Goal: Information Seeking & Learning: Learn about a topic

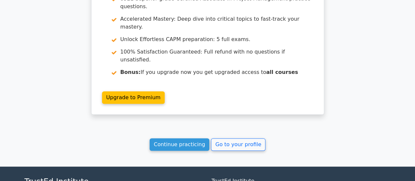
scroll to position [1427, 0]
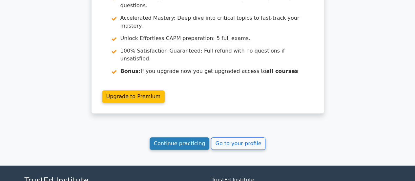
click at [185, 137] on link "Continue practicing" at bounding box center [179, 143] width 60 height 12
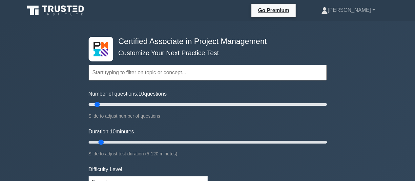
drag, startPoint x: 0, startPoint y: 0, endPoint x: 185, endPoint y: 87, distance: 204.8
click at [185, 87] on form "Topics Project Scope Management Project Time Management Project Cost Management…" at bounding box center [207, 146] width 238 height 203
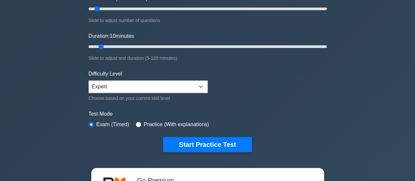
scroll to position [96, 0]
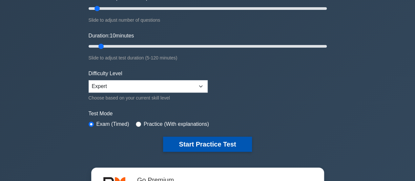
click at [211, 138] on button "Start Practice Test" at bounding box center [207, 143] width 88 height 15
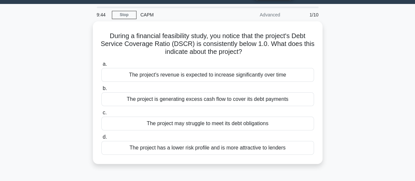
scroll to position [22, 0]
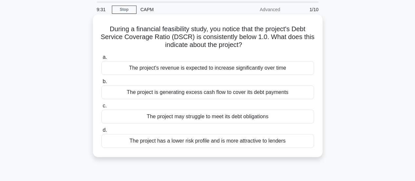
click at [251, 116] on div "The project may struggle to meet its debt obligations" at bounding box center [207, 116] width 212 height 14
click at [101, 108] on input "c. The project may struggle to meet its debt obligations" at bounding box center [101, 106] width 0 height 4
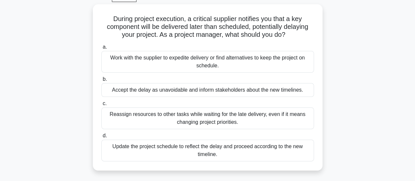
scroll to position [35, 0]
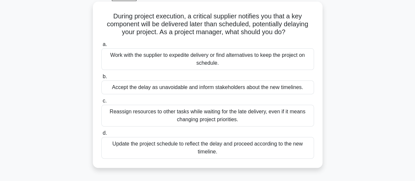
click at [249, 56] on div "Work with the supplier to expedite delivery or find alternatives to keep the pr…" at bounding box center [207, 59] width 212 height 22
click at [101, 47] on input "a. Work with the supplier to expedite delivery or find alternatives to keep the…" at bounding box center [101, 44] width 0 height 4
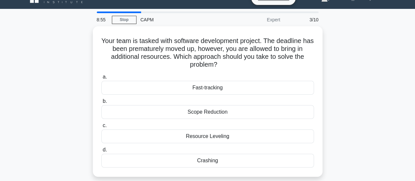
scroll to position [12, 0]
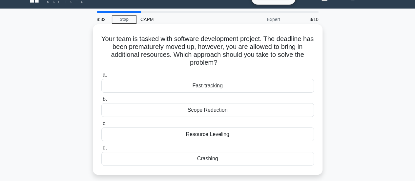
click at [216, 159] on div "Crashing" at bounding box center [207, 158] width 212 height 14
click at [101, 150] on input "d. Crashing" at bounding box center [101, 148] width 0 height 4
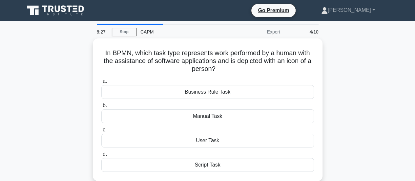
scroll to position [5, 0]
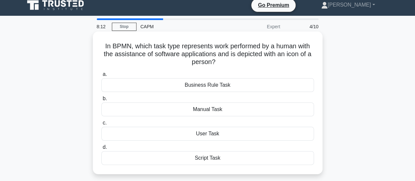
click at [220, 157] on div "Script Task" at bounding box center [207, 158] width 212 height 14
click at [101, 149] on input "d. Script Task" at bounding box center [101, 147] width 0 height 4
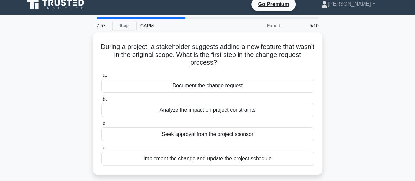
scroll to position [7, 0]
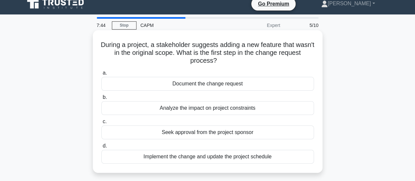
click at [222, 109] on div "Analyze the impact on project constraints" at bounding box center [207, 108] width 212 height 14
click at [101, 99] on input "b. Analyze the impact on project constraints" at bounding box center [101, 97] width 0 height 4
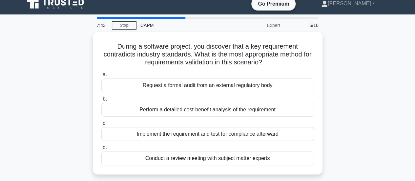
scroll to position [0, 0]
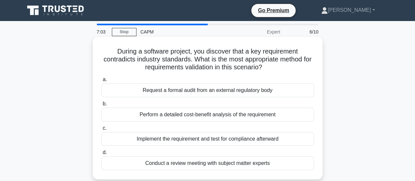
click at [260, 164] on div "Conduct a review meeting with subject matter experts" at bounding box center [207, 163] width 212 height 14
click at [101, 154] on input "d. Conduct a review meeting with subject matter experts" at bounding box center [101, 152] width 0 height 4
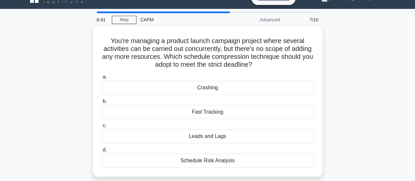
scroll to position [12, 0]
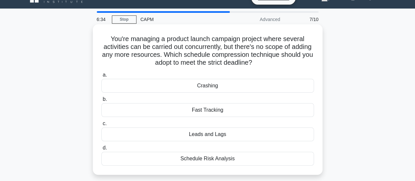
click at [219, 110] on div "Fast Tracking" at bounding box center [207, 110] width 212 height 14
click at [101, 101] on input "b. Fast Tracking" at bounding box center [101, 99] width 0 height 4
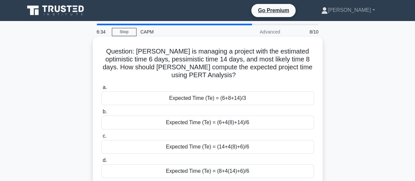
scroll to position [0, 0]
click at [238, 123] on div "Expected Time (Te) = (6+4(8)+14)/6" at bounding box center [207, 122] width 212 height 14
click at [101, 114] on input "b. Expected Time (Te) = (6+4(8)+14)/6" at bounding box center [101, 111] width 0 height 4
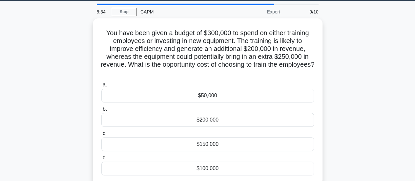
scroll to position [19, 0]
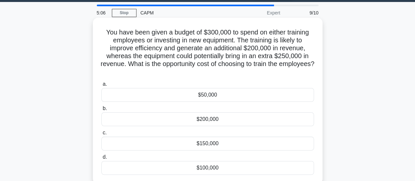
click at [211, 142] on div "$150,000" at bounding box center [207, 143] width 212 height 14
click at [101, 135] on input "c. $150,000" at bounding box center [101, 132] width 0 height 4
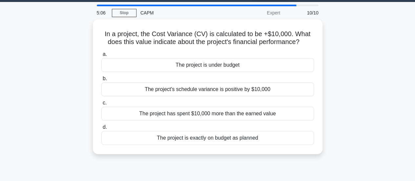
scroll to position [0, 0]
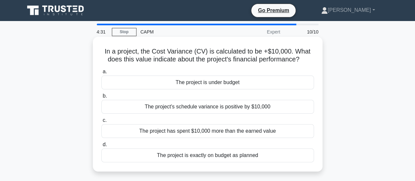
click at [227, 81] on div "The project is under budget" at bounding box center [207, 82] width 212 height 14
click at [101, 74] on input "a. The project is under budget" at bounding box center [101, 71] width 0 height 4
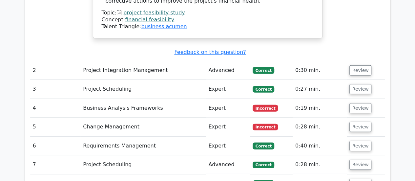
scroll to position [944, 0]
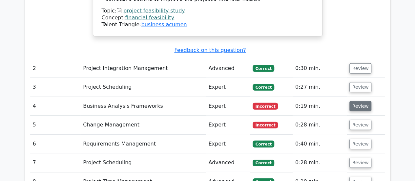
click at [358, 101] on button "Review" at bounding box center [360, 106] width 22 height 10
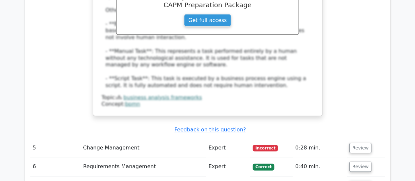
scroll to position [1238, 0]
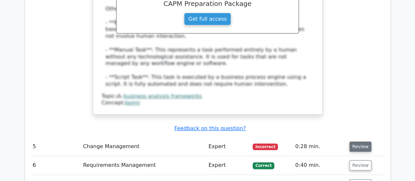
click at [359, 141] on button "Review" at bounding box center [360, 146] width 22 height 10
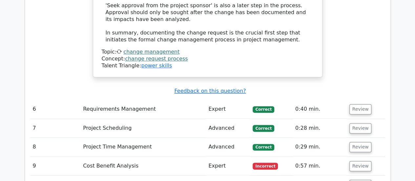
scroll to position [1654, 0]
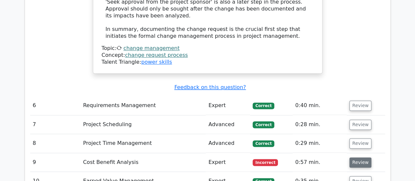
click at [357, 157] on button "Review" at bounding box center [360, 162] width 22 height 10
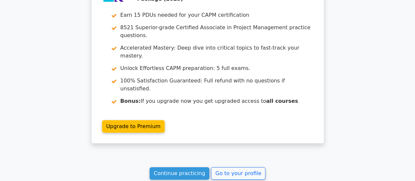
scroll to position [2214, 0]
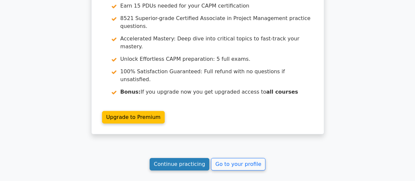
click at [192, 158] on link "Continue practicing" at bounding box center [179, 164] width 60 height 12
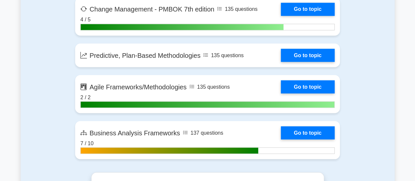
scroll to position [1809, 0]
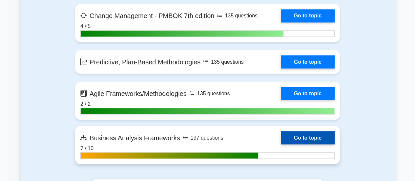
click at [294, 133] on link "Go to topic" at bounding box center [308, 137] width 54 height 13
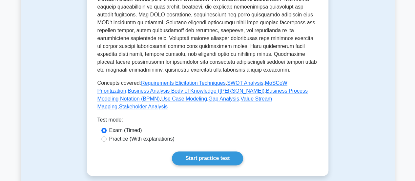
scroll to position [349, 0]
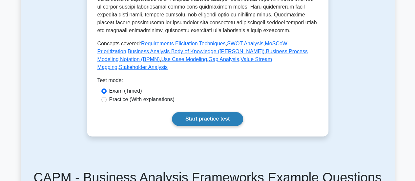
click at [218, 112] on link "Start practice test" at bounding box center [207, 119] width 71 height 14
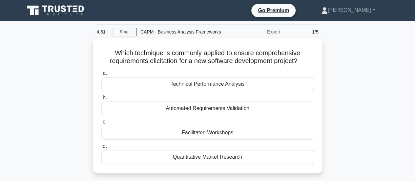
scroll to position [5, 0]
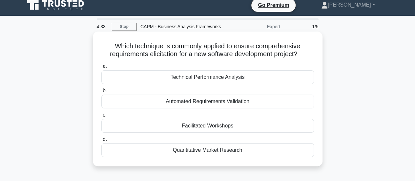
click at [233, 77] on div "Technical Performance Analysis" at bounding box center [207, 77] width 212 height 14
click at [101, 68] on input "a. Technical Performance Analysis" at bounding box center [101, 66] width 0 height 4
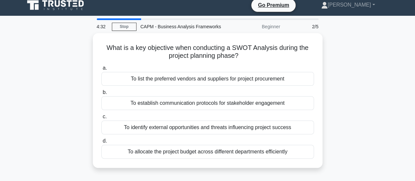
scroll to position [0, 0]
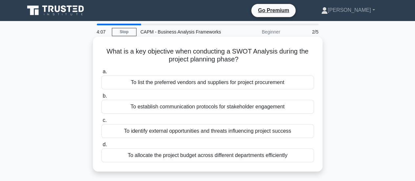
click at [253, 132] on div "To identify external opportunities and threats influencing project success" at bounding box center [207, 131] width 212 height 14
click at [101, 122] on input "c. To identify external opportunities and threats influencing project success" at bounding box center [101, 120] width 0 height 4
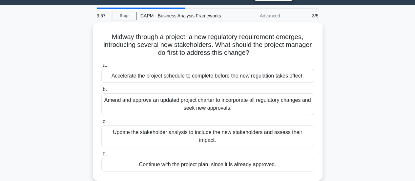
scroll to position [19, 0]
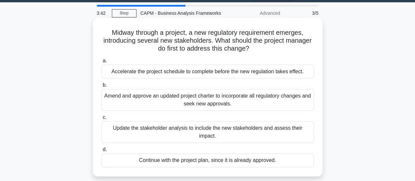
click at [248, 129] on div "Update the stakeholder analysis to include the new stakeholders and assess thei…" at bounding box center [207, 132] width 212 height 22
click at [101, 119] on input "c. Update the stakeholder analysis to include the new stakeholders and assess t…" at bounding box center [101, 117] width 0 height 4
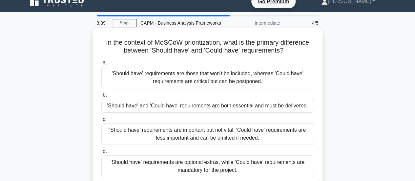
scroll to position [12, 0]
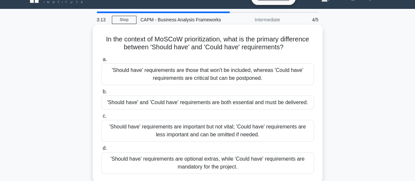
click at [272, 133] on div "'Should have' requirements are important but not vital; 'Could have' requiremen…" at bounding box center [207, 131] width 212 height 22
click at [101, 118] on input "c. 'Should have' requirements are important but not vital; 'Could have' require…" at bounding box center [101, 116] width 0 height 4
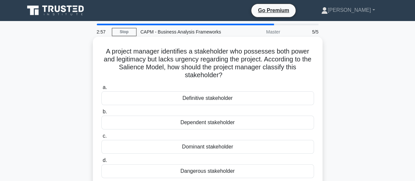
scroll to position [9, 0]
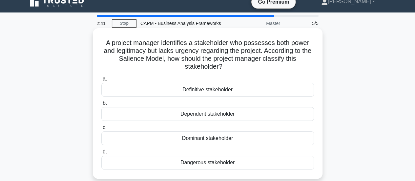
click at [220, 161] on div "Dangerous stakeholder" at bounding box center [207, 162] width 212 height 14
click at [101, 154] on input "d. Dangerous stakeholder" at bounding box center [101, 151] width 0 height 4
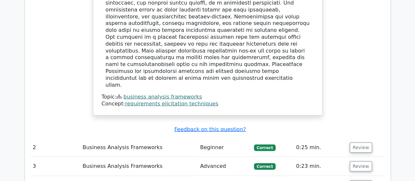
scroll to position [715, 0]
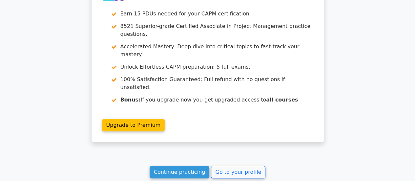
scroll to position [1233, 0]
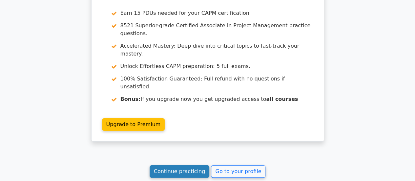
click at [195, 165] on link "Continue practicing" at bounding box center [179, 171] width 60 height 12
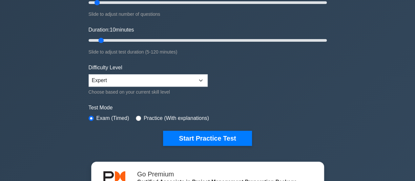
scroll to position [104, 0]
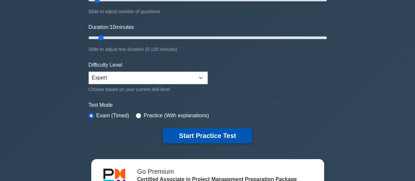
click at [214, 135] on button "Start Practice Test" at bounding box center [207, 135] width 88 height 15
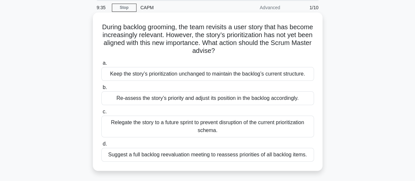
scroll to position [25, 0]
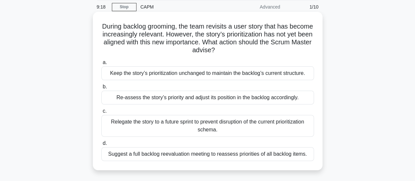
click at [259, 121] on div "Relegate the story to a future sprint to prevent disruption of the current prio…" at bounding box center [207, 126] width 212 height 22
click at [101, 113] on input "c. Relegate the story to a future sprint to prevent disruption of the current p…" at bounding box center [101, 111] width 0 height 4
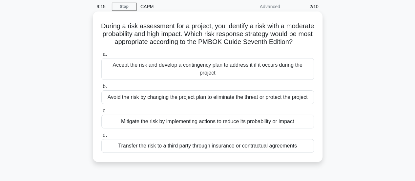
scroll to position [26, 0]
click at [241, 75] on div "Accept the risk and develop a contingency plan to address it if it occurs durin…" at bounding box center [207, 69] width 212 height 22
click at [101, 56] on input "a. Accept the risk and develop a contingency plan to address it if it occurs du…" at bounding box center [101, 54] width 0 height 4
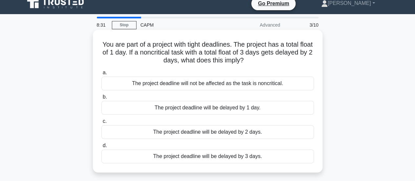
scroll to position [7, 0]
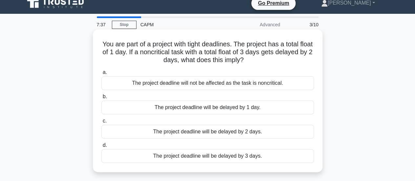
click at [244, 83] on div "The project deadline will not be affected as the task is noncritical." at bounding box center [207, 83] width 212 height 14
click at [101, 74] on input "a. The project deadline will not be affected as the task is noncritical." at bounding box center [101, 72] width 0 height 4
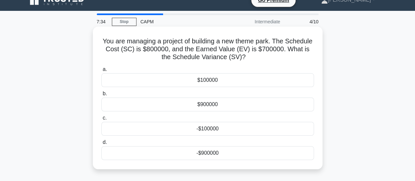
scroll to position [10, 0]
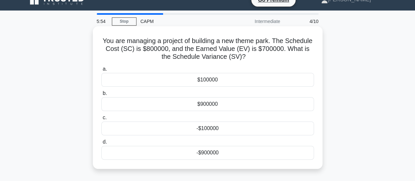
click at [215, 129] on div "-$100000" at bounding box center [207, 128] width 212 height 14
click at [101, 120] on input "c. -$100000" at bounding box center [101, 117] width 0 height 4
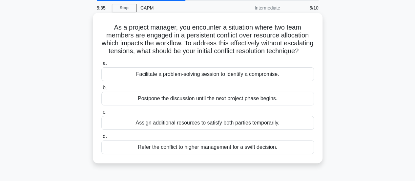
scroll to position [27, 0]
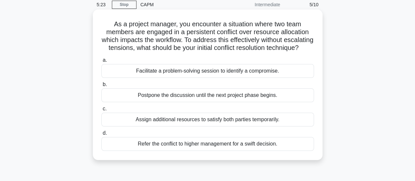
click at [262, 78] on div "Facilitate a problem-solving session to identify a compromise." at bounding box center [207, 71] width 212 height 14
click at [101, 62] on input "a. Facilitate a problem-solving session to identify a compromise." at bounding box center [101, 60] width 0 height 4
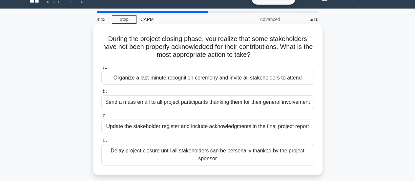
scroll to position [12, 0]
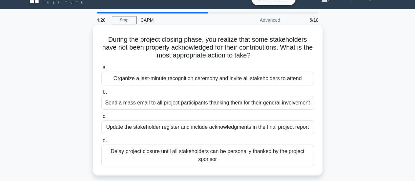
click at [203, 127] on div "Update the stakeholder register and include acknowledgments in the final projec…" at bounding box center [207, 127] width 212 height 14
click at [101, 118] on input "c. Update the stakeholder register and include acknowledgments in the final pro…" at bounding box center [101, 116] width 0 height 4
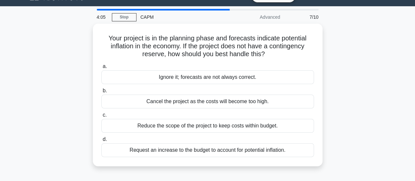
scroll to position [15, 0]
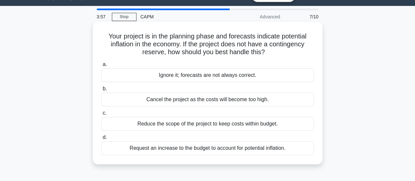
click at [251, 149] on div "Request an increase to the budget to account for potential inflation." at bounding box center [207, 148] width 212 height 14
click at [101, 139] on input "d. Request an increase to the budget to account for potential inflation." at bounding box center [101, 137] width 0 height 4
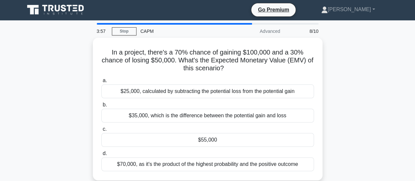
scroll to position [0, 0]
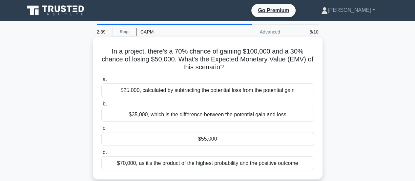
click at [215, 91] on div "$25,000, calculated by subtracting the potential loss from the potential gain" at bounding box center [207, 90] width 212 height 14
click at [101, 82] on input "a. $25,000, calculated by subtracting the potential loss from the potential gain" at bounding box center [101, 79] width 0 height 4
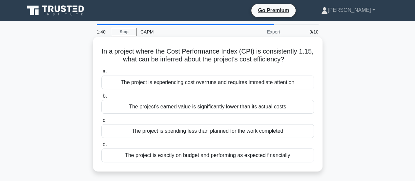
click at [245, 107] on div "The project's earned value is significantly lower than its actual costs" at bounding box center [207, 107] width 212 height 14
click at [101, 98] on input "b. The project's earned value is significantly lower than its actual costs" at bounding box center [101, 96] width 0 height 4
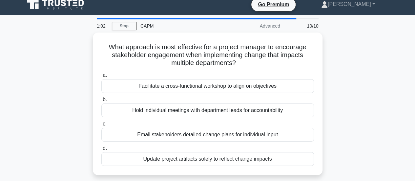
scroll to position [6, 0]
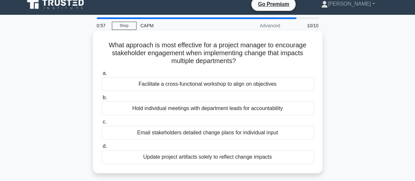
click at [220, 84] on div "Facilitate a cross-functional workshop to align on objectives" at bounding box center [207, 84] width 212 height 14
click at [101, 75] on input "a. Facilitate a cross-functional workshop to align on objectives" at bounding box center [101, 73] width 0 height 4
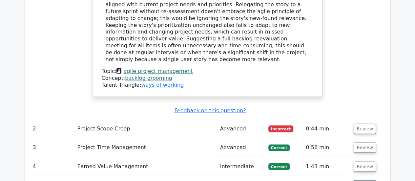
scroll to position [824, 0]
click at [363, 124] on button "Review" at bounding box center [364, 129] width 22 height 10
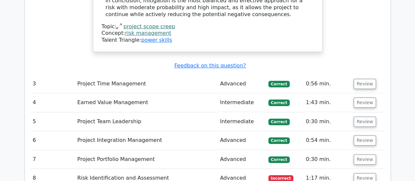
scroll to position [1285, 0]
click at [362, 173] on button "Review" at bounding box center [364, 178] width 22 height 10
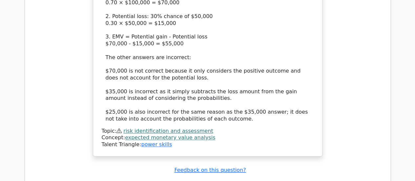
scroll to position [1672, 0]
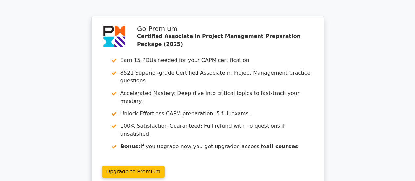
scroll to position [2287, 0]
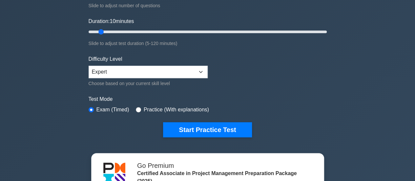
scroll to position [113, 0]
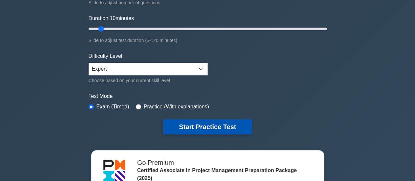
click at [196, 123] on button "Start Practice Test" at bounding box center [207, 126] width 88 height 15
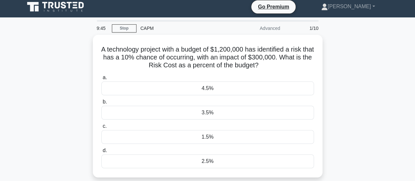
scroll to position [4, 0]
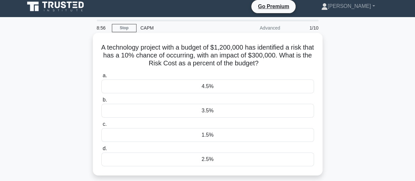
click at [206, 158] on div "2.5%" at bounding box center [207, 159] width 212 height 14
click at [101, 150] on input "d. 2.5%" at bounding box center [101, 148] width 0 height 4
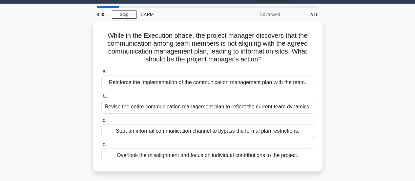
scroll to position [18, 0]
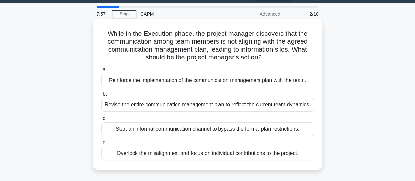
click at [201, 81] on div "Reinforce the implementation of the communication management plan with the team." at bounding box center [207, 80] width 212 height 14
click at [101, 72] on input "a. Reinforce the implementation of the communication management plan with the t…" at bounding box center [101, 70] width 0 height 4
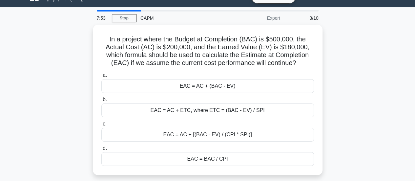
scroll to position [14, 0]
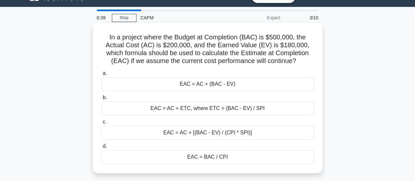
click at [232, 155] on div "EAC = BAC / CPI" at bounding box center [207, 157] width 212 height 14
click at [101, 148] on input "d. EAC = BAC / CPI" at bounding box center [101, 146] width 0 height 4
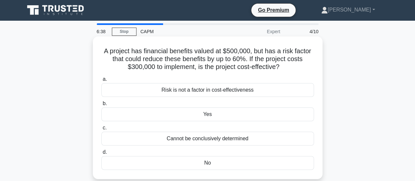
scroll to position [0, 0]
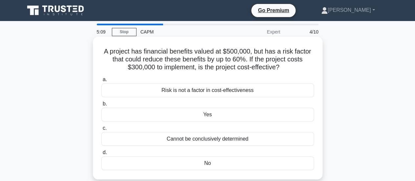
click at [211, 162] on div "No" at bounding box center [207, 163] width 212 height 14
click at [101, 154] on input "d. No" at bounding box center [101, 152] width 0 height 4
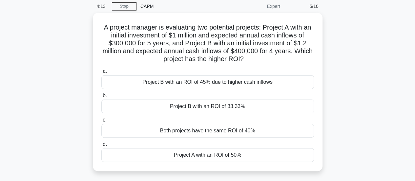
scroll to position [26, 0]
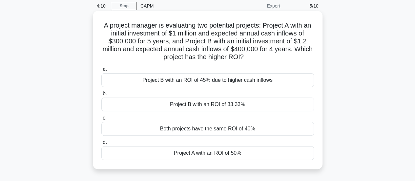
click at [224, 152] on div "Project A with an ROI of 50%" at bounding box center [207, 153] width 212 height 14
click at [101, 144] on input "d. Project A with an ROI of 50%" at bounding box center [101, 142] width 0 height 4
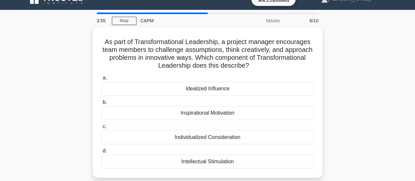
scroll to position [16, 0]
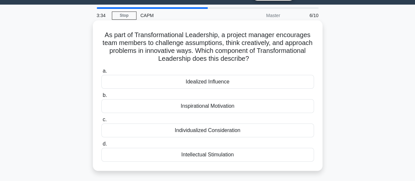
click at [224, 106] on div "Inspirational Motivation" at bounding box center [207, 106] width 212 height 14
click at [101, 97] on input "b. Inspirational Motivation" at bounding box center [101, 95] width 0 height 4
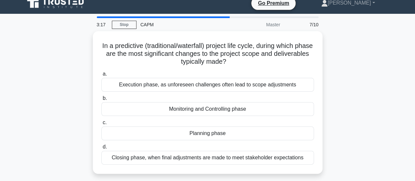
scroll to position [10, 0]
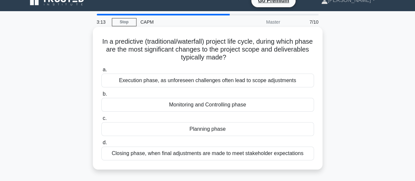
click at [221, 131] on div "Planning phase" at bounding box center [207, 129] width 212 height 14
click at [101, 120] on input "c. Planning phase" at bounding box center [101, 118] width 0 height 4
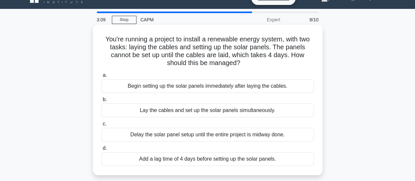
scroll to position [12, 0]
click at [260, 109] on div "Lay the cables and set up the solar panels simultaneously." at bounding box center [207, 110] width 212 height 14
click at [101, 101] on input "b. Lay the cables and set up the solar panels simultaneously." at bounding box center [101, 99] width 0 height 4
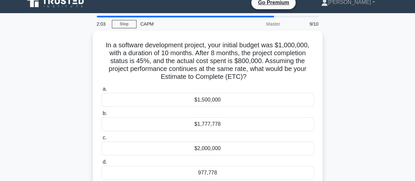
scroll to position [9, 0]
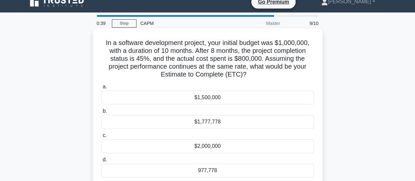
click at [207, 169] on div "977,778" at bounding box center [207, 170] width 212 height 14
click at [101, 162] on input "d. 977,778" at bounding box center [101, 159] width 0 height 4
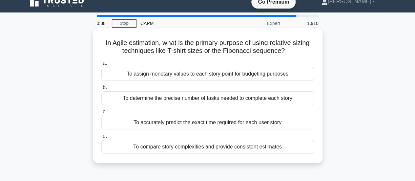
scroll to position [0, 0]
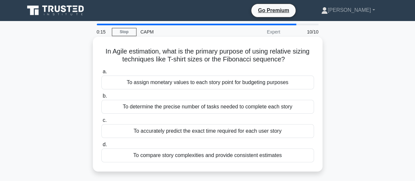
click at [238, 154] on div "To compare story complexities and provide consistent estimates" at bounding box center [207, 155] width 212 height 14
click at [101, 146] on input "d. To compare story complexities and provide consistent estimates" at bounding box center [101, 144] width 0 height 4
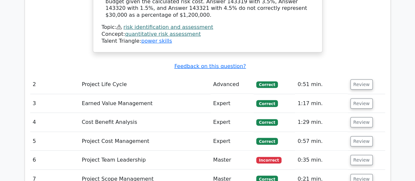
scroll to position [807, 0]
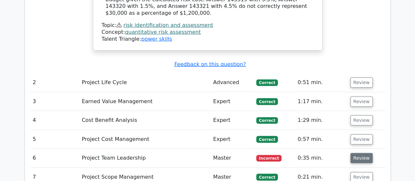
click at [353, 153] on button "Review" at bounding box center [361, 158] width 22 height 10
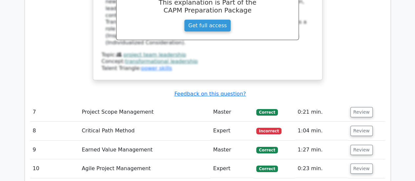
scroll to position [1157, 0]
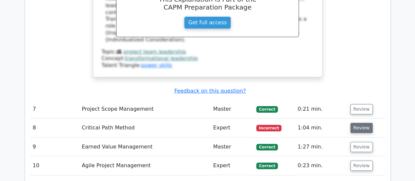
click at [364, 123] on button "Review" at bounding box center [361, 128] width 22 height 10
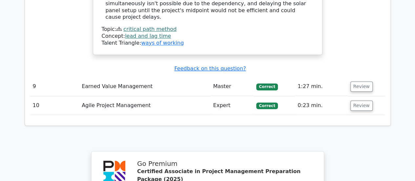
scroll to position [1486, 0]
click at [361, 100] on button "Review" at bounding box center [361, 105] width 22 height 10
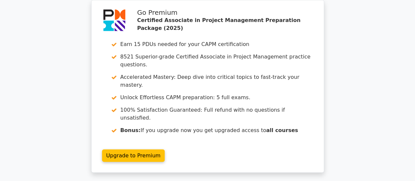
scroll to position [2028, 0]
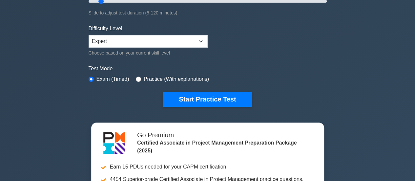
scroll to position [141, 0]
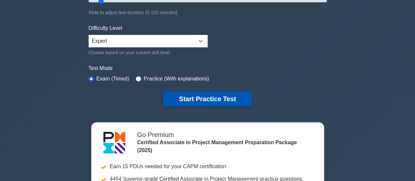
click at [225, 95] on button "Start Practice Test" at bounding box center [207, 98] width 88 height 15
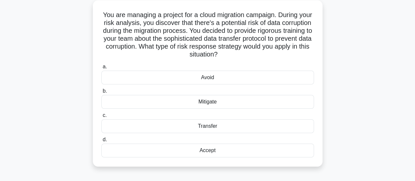
scroll to position [38, 0]
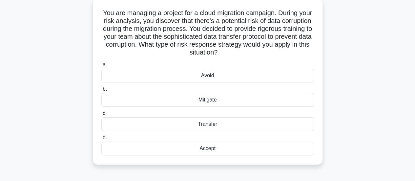
click at [214, 99] on div "Mitigate" at bounding box center [207, 100] width 212 height 14
click at [101, 91] on input "b. Mitigate" at bounding box center [101, 89] width 0 height 4
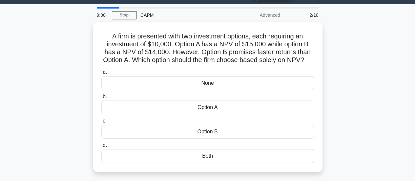
scroll to position [18, 0]
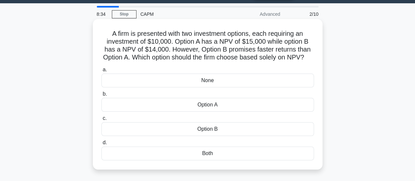
click at [214, 136] on div "Option B" at bounding box center [207, 129] width 212 height 14
click at [101, 120] on input "c. Option B" at bounding box center [101, 118] width 0 height 4
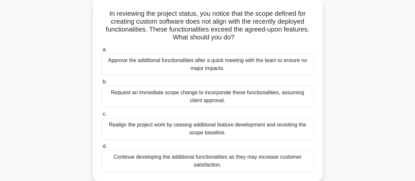
scroll to position [40, 0]
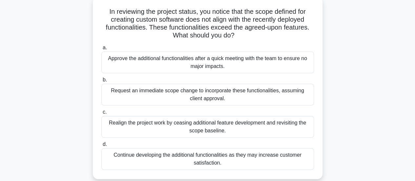
click at [241, 127] on div "Realign the project work by ceasing additional feature development and revisiti…" at bounding box center [207, 127] width 212 height 22
click at [101, 114] on input "c. Realign the project work by ceasing additional feature development and revis…" at bounding box center [101, 112] width 0 height 4
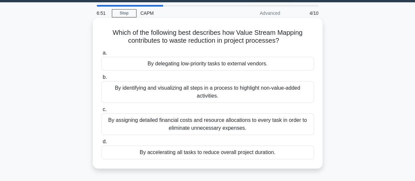
scroll to position [19, 0]
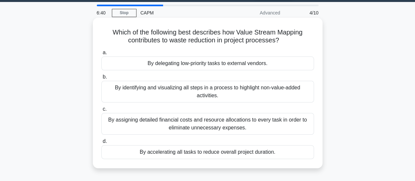
click at [252, 89] on div "By identifying and visualizing all steps in a process to highlight non-value-ad…" at bounding box center [207, 92] width 212 height 22
click at [101, 79] on input "b. By identifying and visualizing all steps in a process to highlight non-value…" at bounding box center [101, 77] width 0 height 4
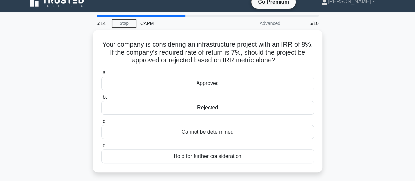
scroll to position [11, 0]
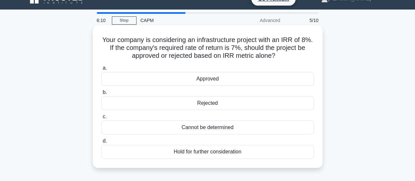
click at [210, 103] on div "Rejected" at bounding box center [207, 103] width 212 height 14
click at [101, 94] on input "b. Rejected" at bounding box center [101, 92] width 0 height 4
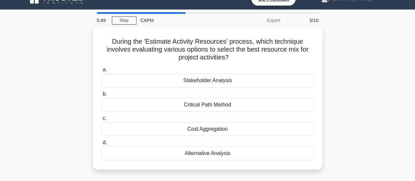
scroll to position [0, 0]
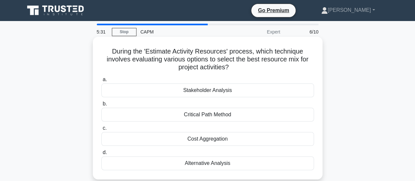
click at [218, 161] on div "Alternative Analysis" at bounding box center [207, 163] width 212 height 14
click at [101, 154] on input "d. Alternative Analysis" at bounding box center [101, 152] width 0 height 4
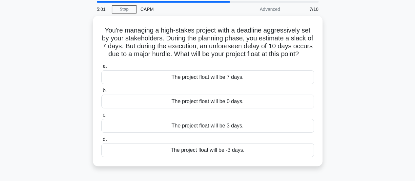
scroll to position [24, 0]
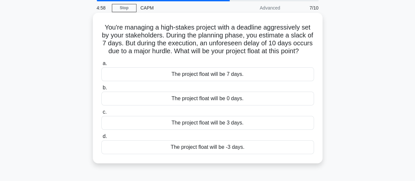
click at [218, 154] on div "The project float will be -3 days." at bounding box center [207, 147] width 212 height 14
click at [101, 138] on input "d. The project float will be -3 days." at bounding box center [101, 136] width 0 height 4
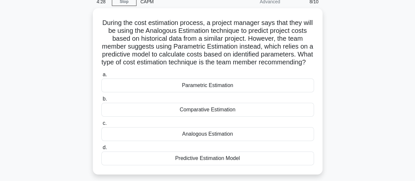
scroll to position [37, 0]
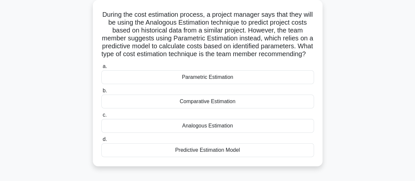
click at [222, 108] on div "Comparative Estimation" at bounding box center [207, 101] width 212 height 14
click at [101, 93] on input "b. Comparative Estimation" at bounding box center [101, 90] width 0 height 4
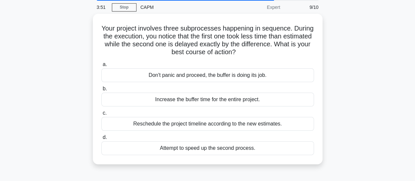
scroll to position [27, 0]
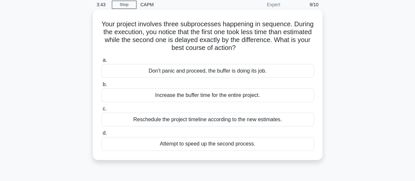
click at [225, 71] on div "Don't panic and proceed, the buffer is doing its job." at bounding box center [207, 71] width 212 height 14
click at [101, 62] on input "a. Don't panic and proceed, the buffer is doing its job." at bounding box center [101, 60] width 0 height 4
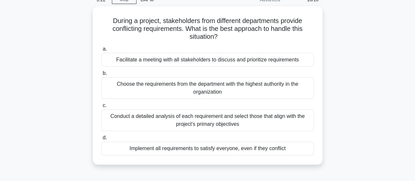
scroll to position [32, 0]
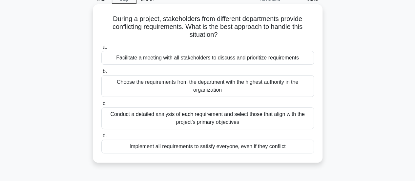
click at [236, 59] on div "Facilitate a meeting with all stakeholders to discuss and prioritize requiremen…" at bounding box center [207, 58] width 212 height 14
click at [101, 49] on input "a. Facilitate a meeting with all stakeholders to discuss and prioritize require…" at bounding box center [101, 47] width 0 height 4
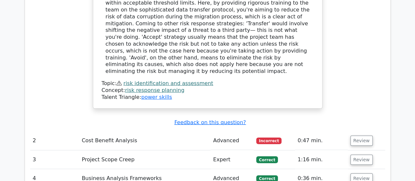
scroll to position [804, 0]
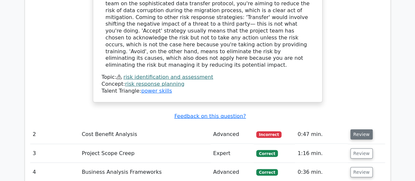
click at [360, 129] on button "Review" at bounding box center [361, 134] width 22 height 10
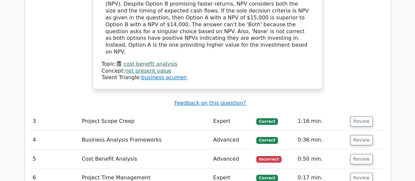
scroll to position [1119, 0]
click at [362, 153] on button "Review" at bounding box center [361, 158] width 22 height 10
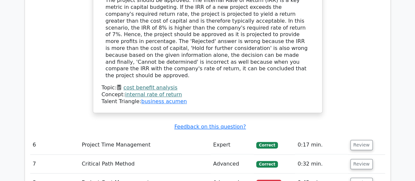
scroll to position [1446, 0]
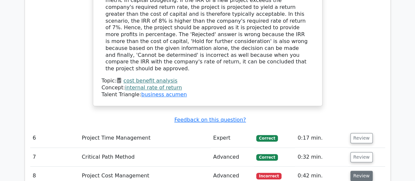
click at [357, 170] on button "Review" at bounding box center [361, 175] width 22 height 10
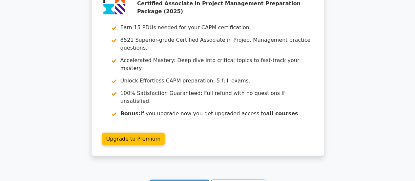
scroll to position [2031, 0]
